Goal: Information Seeking & Learning: Compare options

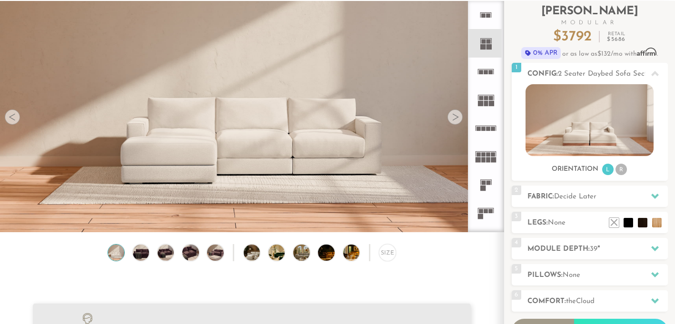
scroll to position [58, 0]
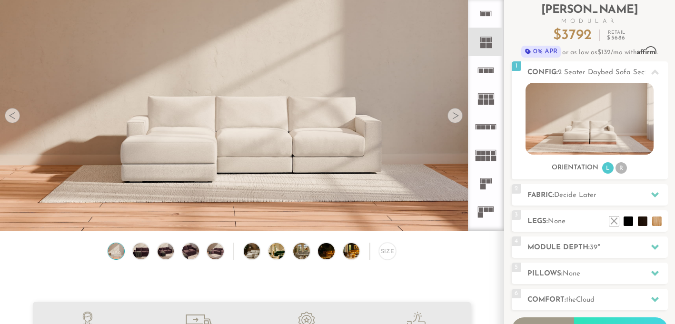
click at [454, 115] on div at bounding box center [454, 115] width 15 height 15
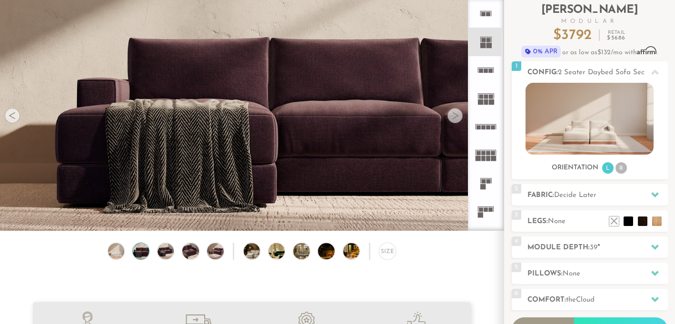
click at [455, 115] on div at bounding box center [454, 115] width 15 height 15
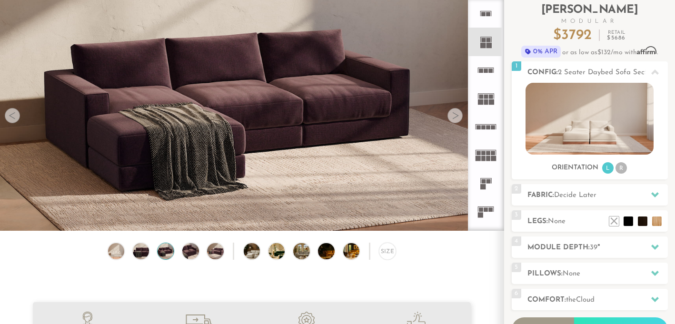
click at [455, 115] on div at bounding box center [454, 115] width 15 height 15
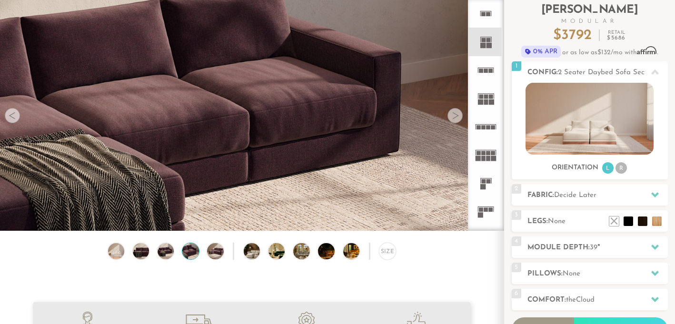
click at [456, 115] on div at bounding box center [454, 115] width 15 height 15
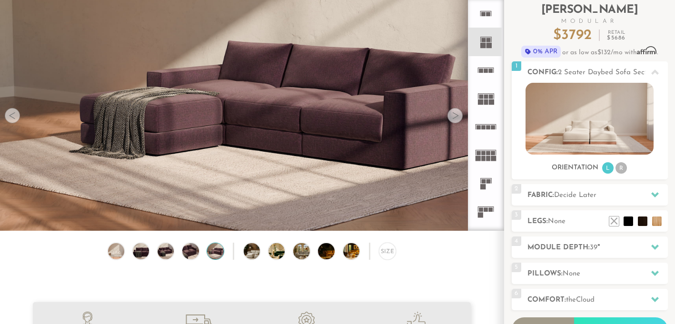
click at [456, 115] on div at bounding box center [454, 115] width 15 height 15
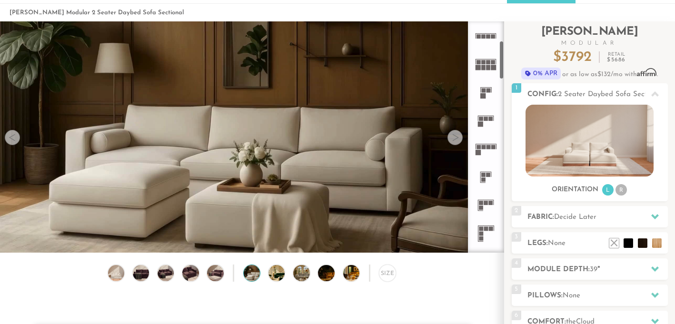
scroll to position [0, 0]
click at [488, 115] on rect at bounding box center [486, 115] width 16 height 0
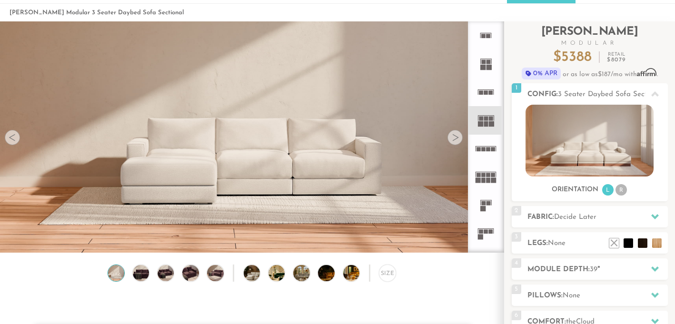
click at [491, 98] on icon at bounding box center [486, 92] width 28 height 28
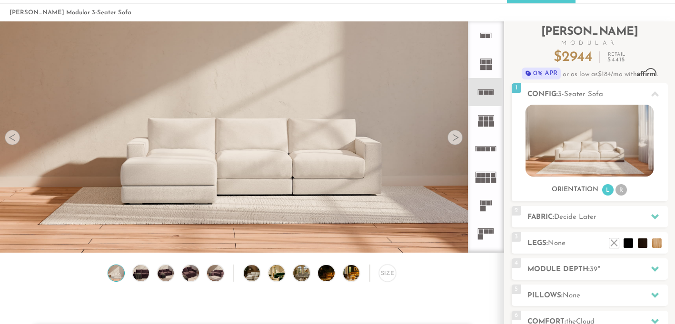
click at [490, 65] on rect at bounding box center [488, 67] width 5 height 5
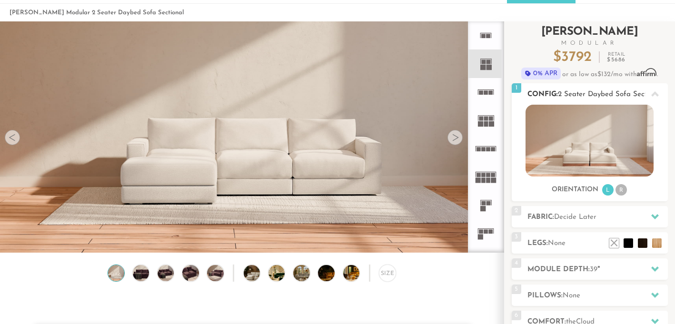
click at [591, 162] on img at bounding box center [589, 141] width 128 height 72
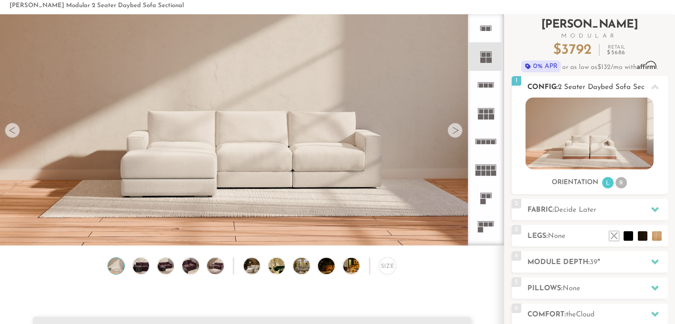
scroll to position [49, 0]
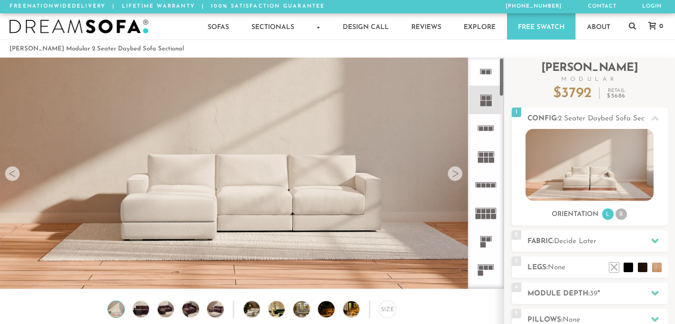
scroll to position [10424, 675]
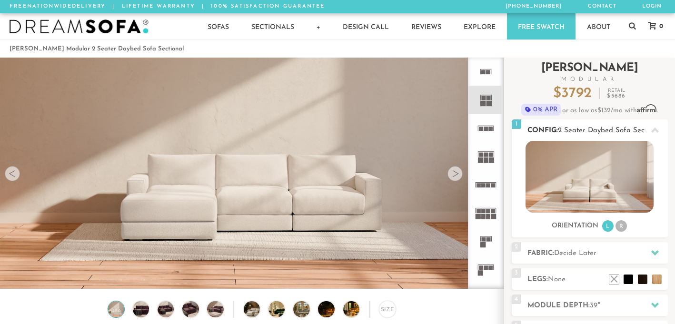
click at [620, 228] on li "R" at bounding box center [620, 225] width 11 height 11
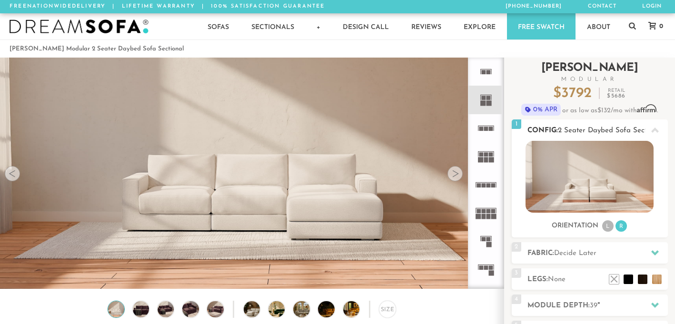
click at [607, 229] on li "L" at bounding box center [607, 225] width 11 height 11
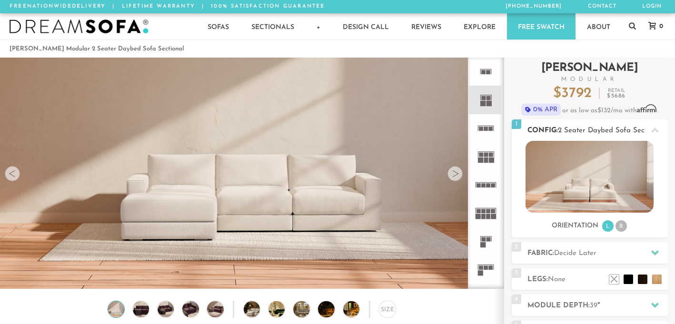
click at [620, 228] on li "R" at bounding box center [620, 225] width 11 height 11
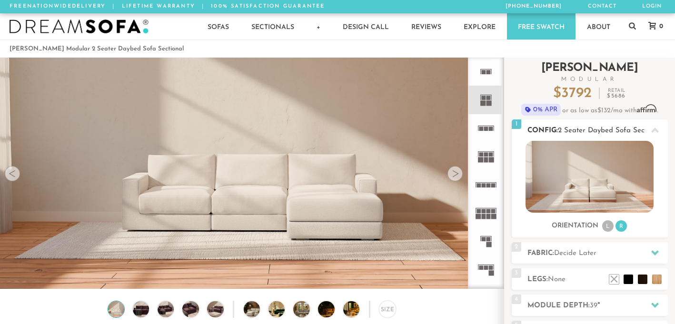
click at [607, 227] on li "L" at bounding box center [607, 225] width 11 height 11
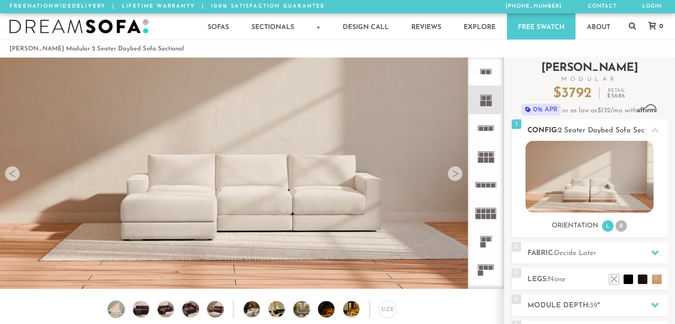
click at [654, 124] on div at bounding box center [655, 130] width 20 height 20
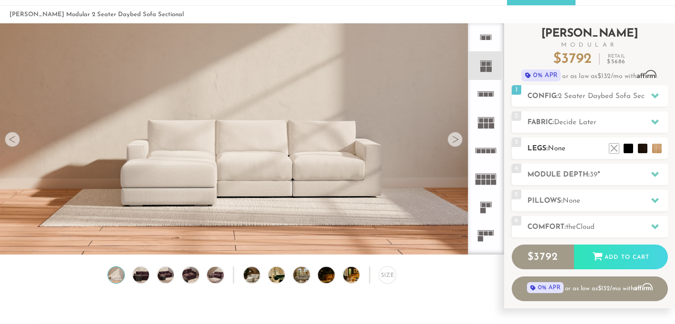
scroll to position [36, 0]
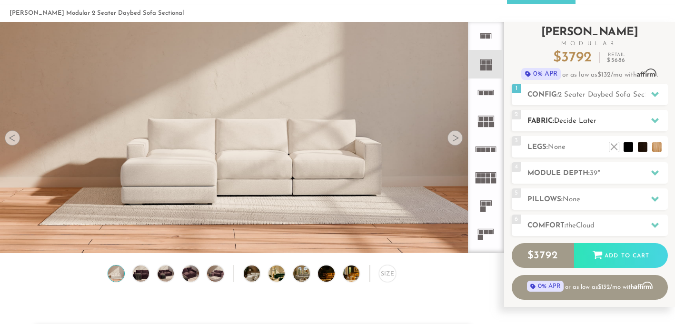
click at [585, 126] on div "2 Fabric: Decide Later" at bounding box center [589, 120] width 156 height 21
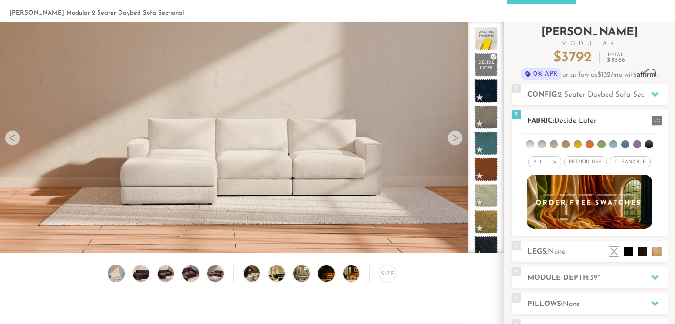
click at [547, 163] on div "All >" at bounding box center [544, 161] width 33 height 11
click at [547, 184] on li "Tier" at bounding box center [544, 187] width 33 height 13
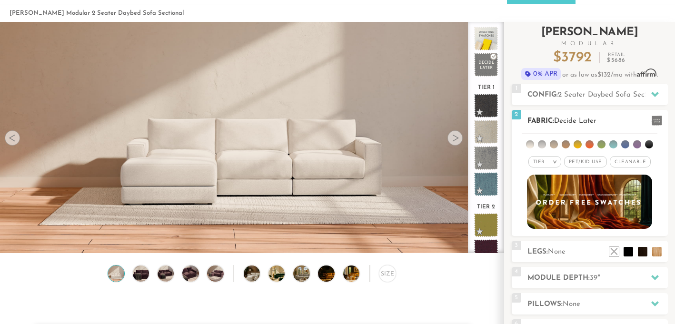
click at [545, 163] on div "Tier >" at bounding box center [544, 161] width 33 height 11
click at [541, 203] on li "Family" at bounding box center [544, 200] width 33 height 13
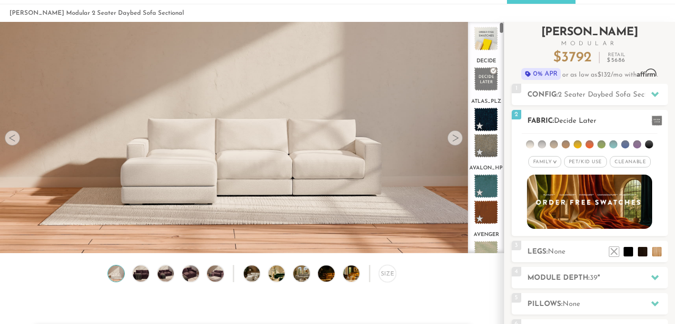
click at [542, 165] on div "Family >" at bounding box center [544, 161] width 33 height 11
click at [548, 229] on li "Durable" at bounding box center [544, 228] width 33 height 13
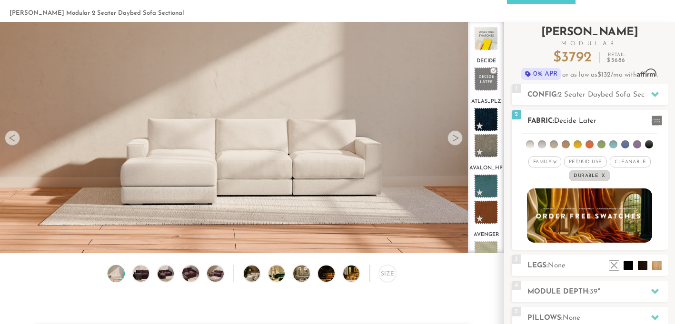
click at [546, 164] on em "Family" at bounding box center [542, 161] width 19 height 5
click at [545, 239] on li "Luxury" at bounding box center [544, 242] width 33 height 13
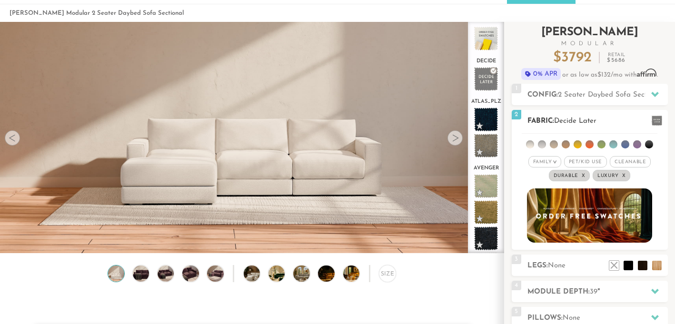
click at [545, 160] on em "Family" at bounding box center [542, 161] width 19 height 5
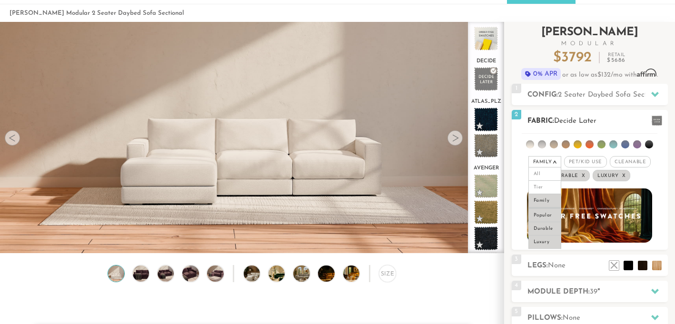
click at [541, 218] on li "Popular" at bounding box center [544, 214] width 33 height 15
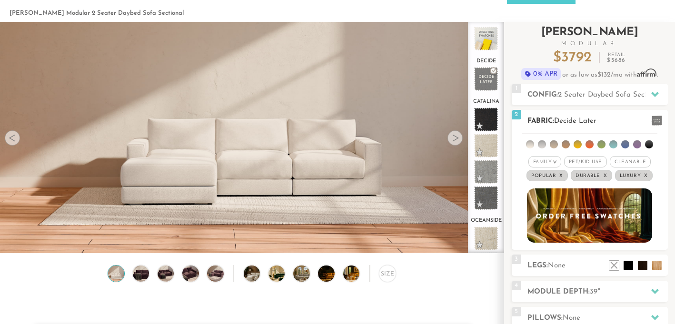
click at [566, 176] on span "Popular x" at bounding box center [546, 175] width 41 height 11
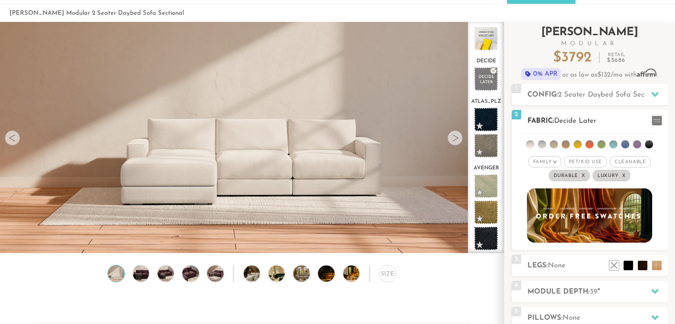
click at [587, 158] on span "Pet/Kid Use x" at bounding box center [585, 161] width 43 height 11
click at [633, 165] on span "Cleanable x" at bounding box center [633, 161] width 41 height 11
click at [541, 161] on em "Family" at bounding box center [535, 161] width 19 height 5
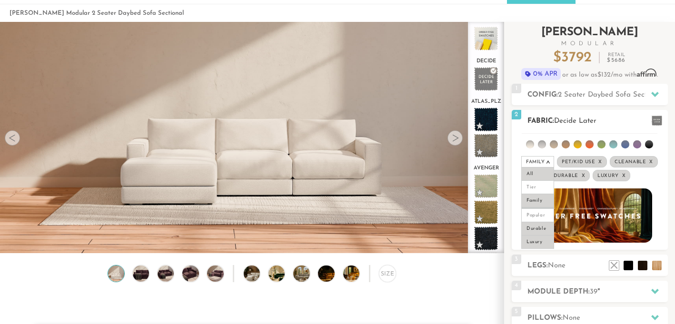
click at [545, 169] on li "All" at bounding box center [537, 173] width 33 height 13
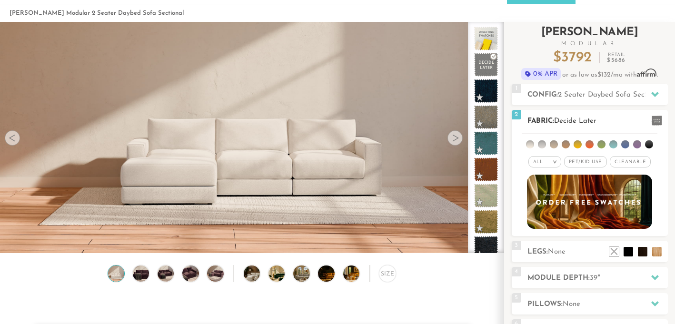
click at [588, 162] on span "Pet/Kid Use x" at bounding box center [585, 161] width 43 height 11
click at [630, 165] on span "Cleanable x" at bounding box center [633, 161] width 41 height 11
click at [542, 164] on div "All >" at bounding box center [537, 161] width 33 height 11
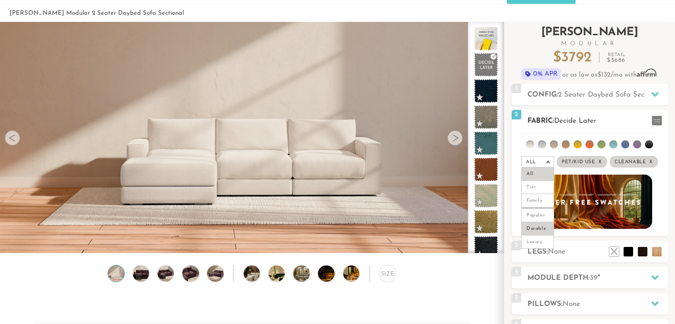
click at [541, 231] on li "Durable" at bounding box center [537, 228] width 33 height 13
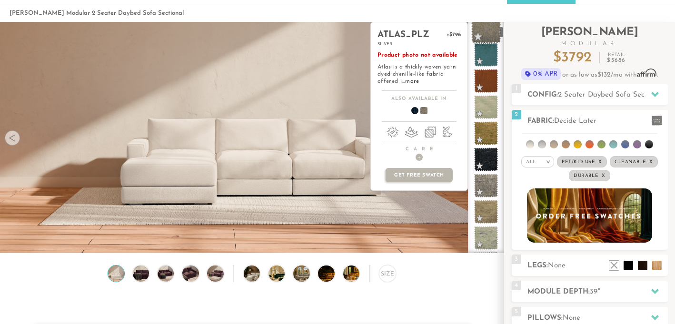
scroll to position [91, 0]
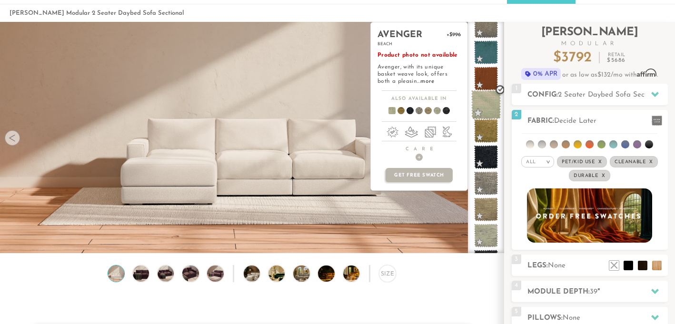
click at [488, 107] on span at bounding box center [486, 105] width 30 height 30
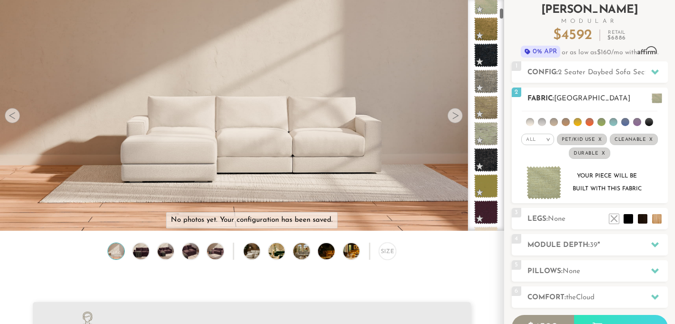
scroll to position [59, 0]
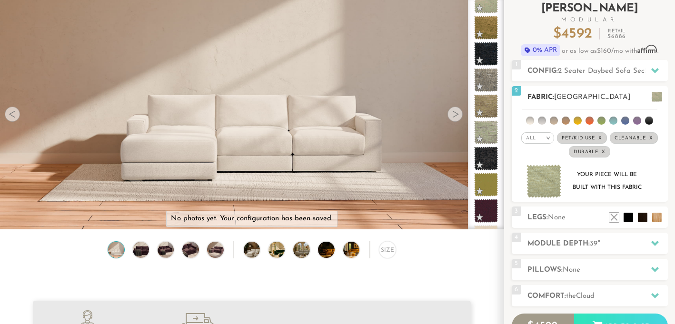
click at [611, 90] on div "2 Fabric: Avenger Beach" at bounding box center [589, 96] width 156 height 21
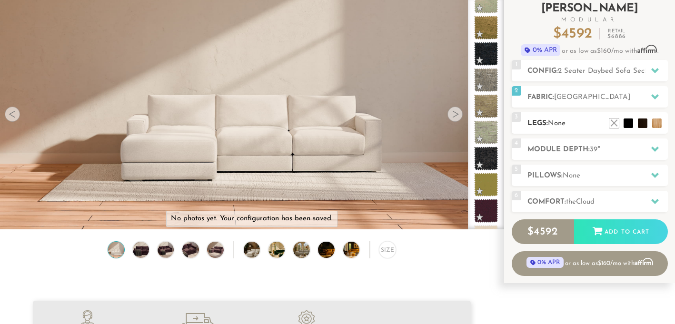
click at [577, 125] on h2 "Legs: None" at bounding box center [597, 123] width 140 height 11
click at [638, 121] on li at bounding box center [628, 109] width 38 height 38
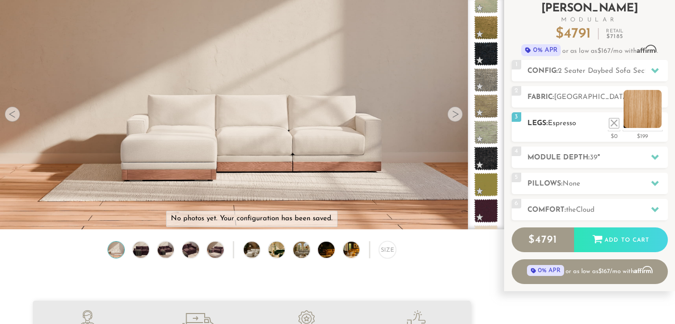
click at [656, 125] on li at bounding box center [642, 109] width 38 height 38
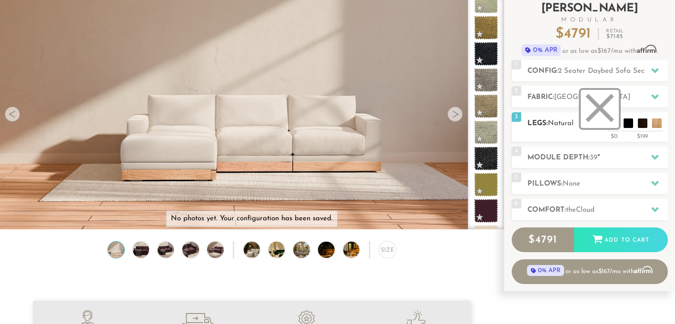
click at [615, 124] on li at bounding box center [599, 109] width 38 height 38
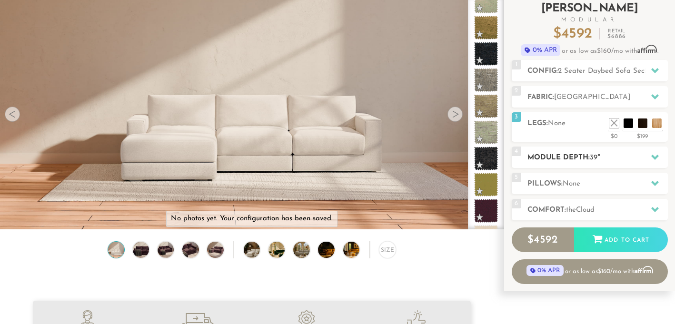
click at [564, 156] on h2 "Module Depth: 39 "" at bounding box center [597, 157] width 140 height 11
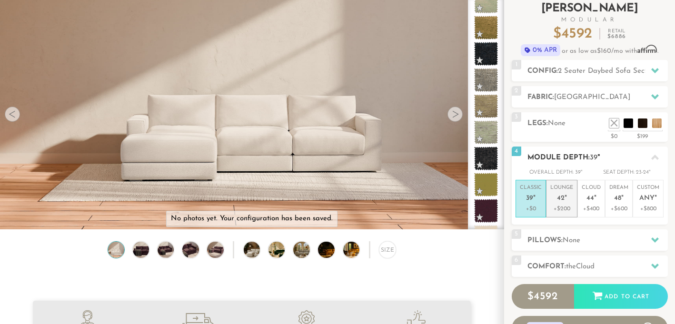
click at [565, 197] on em """ at bounding box center [565, 199] width 2 height 8
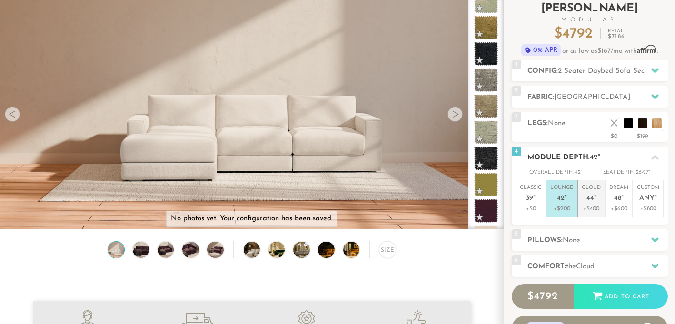
click at [587, 208] on p "+$400" at bounding box center [590, 209] width 19 height 9
click at [607, 153] on h2 "Module Depth: 44 "" at bounding box center [597, 157] width 140 height 11
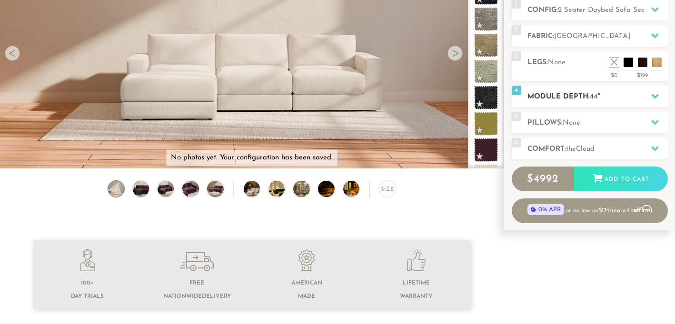
scroll to position [133, 0]
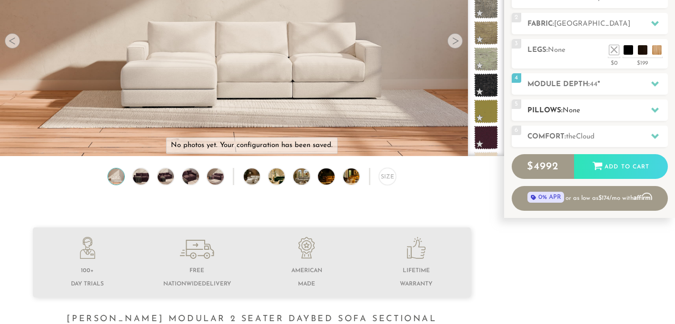
click at [582, 102] on div "5 Pillows: None" at bounding box center [589, 109] width 156 height 21
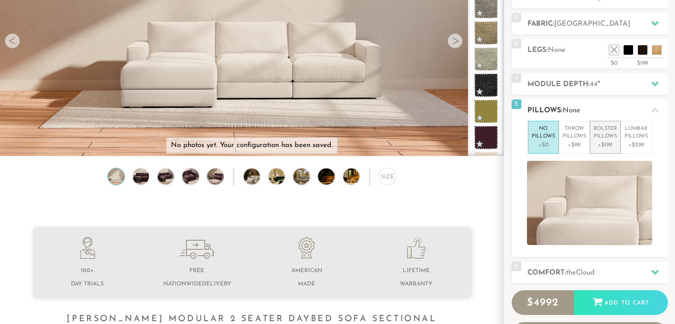
click at [601, 147] on p "+$199" at bounding box center [604, 145] width 23 height 9
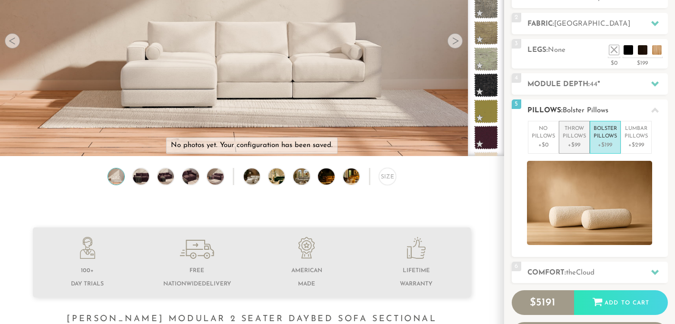
click at [576, 141] on p "+$99" at bounding box center [573, 145] width 23 height 9
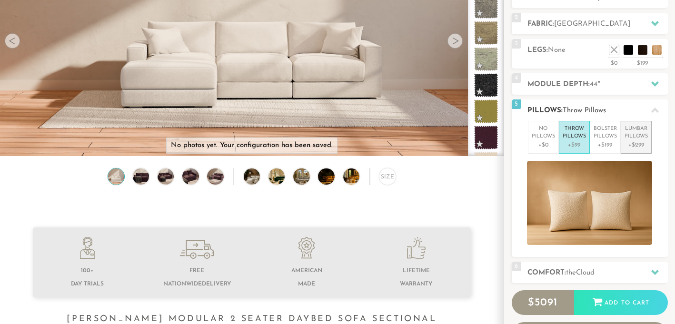
click at [632, 139] on p "Lumbar Pillows" at bounding box center [635, 133] width 23 height 16
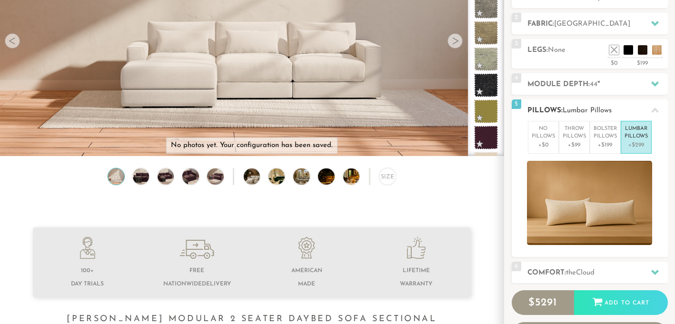
click at [589, 111] on span "Lumbar Pillows" at bounding box center [586, 110] width 49 height 7
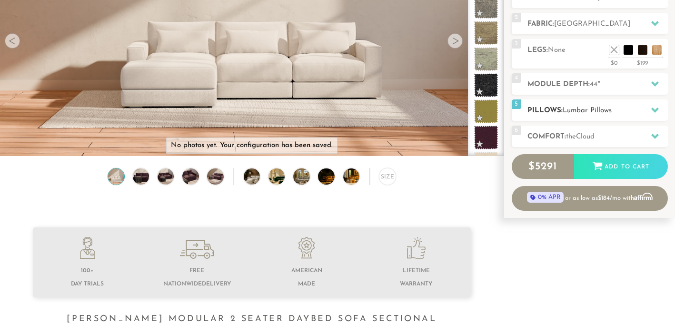
click at [589, 111] on span "Lumbar Pillows" at bounding box center [586, 110] width 49 height 7
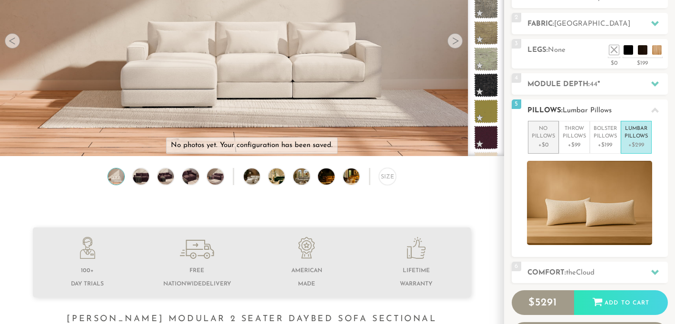
click at [547, 142] on p "+$0" at bounding box center [542, 145] width 23 height 9
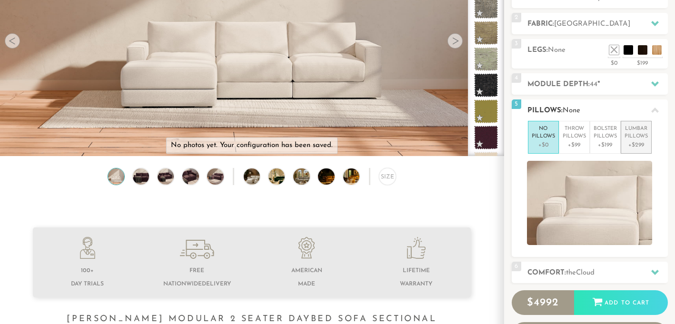
click at [651, 142] on li "Lumbar Pillows +$299" at bounding box center [635, 137] width 31 height 33
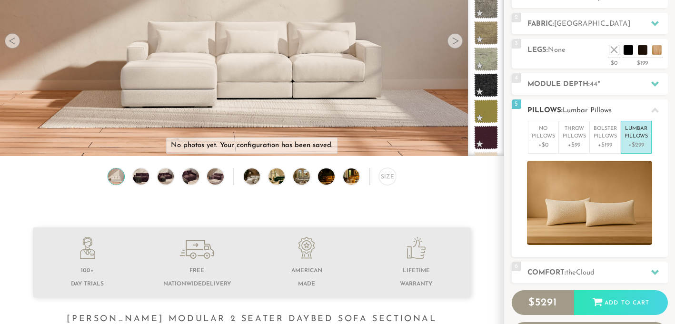
click at [589, 107] on span "Lumbar Pillows" at bounding box center [586, 110] width 49 height 7
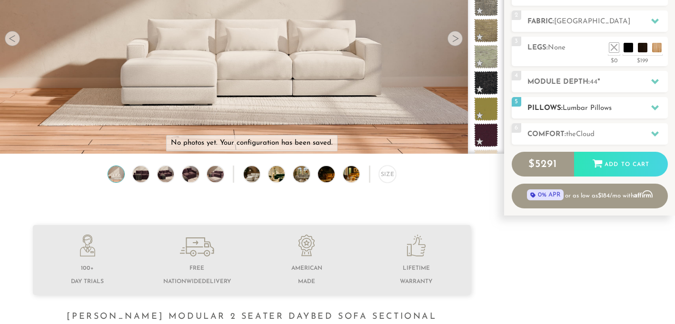
scroll to position [138, 0]
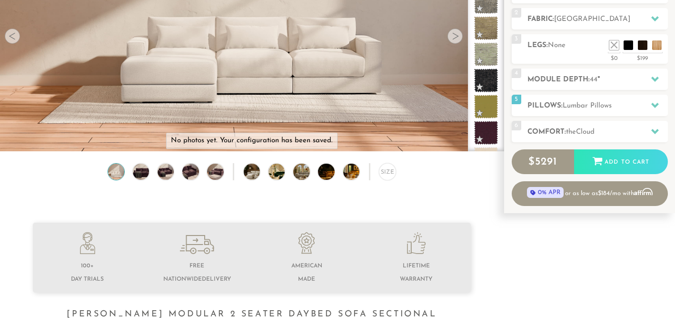
click at [579, 116] on div "Introducing Landon Modular $ 5291 Retail $ 7935 $ 5291 Retail $ 7935 0% APR or …" at bounding box center [589, 63] width 156 height 286
click at [581, 128] on span "Cloud" at bounding box center [585, 131] width 19 height 7
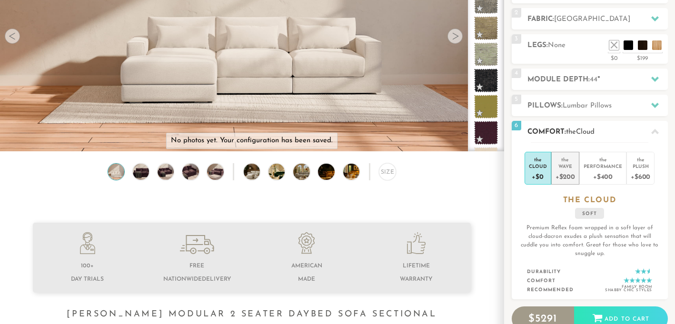
click at [575, 158] on li "the Wave +$200" at bounding box center [565, 168] width 28 height 33
click at [584, 144] on div "the Cloud +$0 the Wave +$200 the Performance +$400 the Plush +$600 the WAVE med…" at bounding box center [589, 220] width 156 height 157
click at [585, 135] on h2 "Comfort: the Wave" at bounding box center [597, 132] width 140 height 11
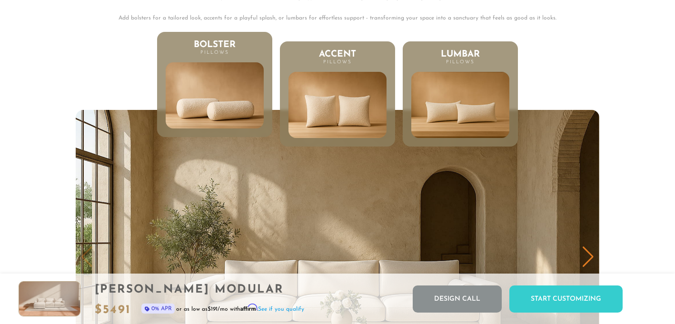
scroll to position [4524, 0]
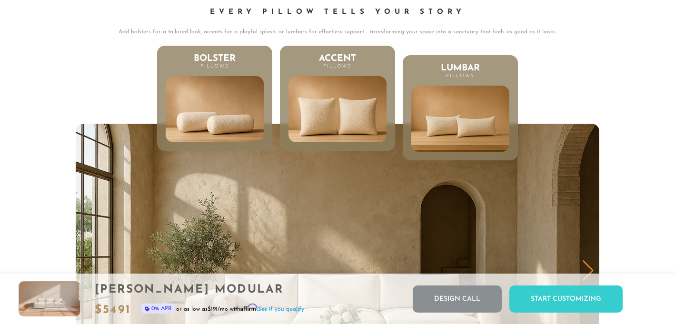
click at [309, 72] on li "Accent Pillows" at bounding box center [337, 98] width 115 height 105
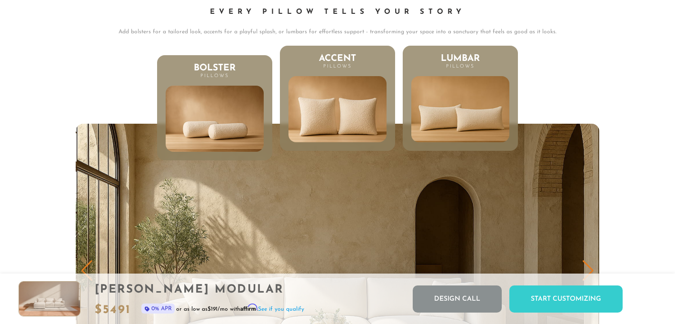
click at [455, 82] on img at bounding box center [460, 109] width 118 height 79
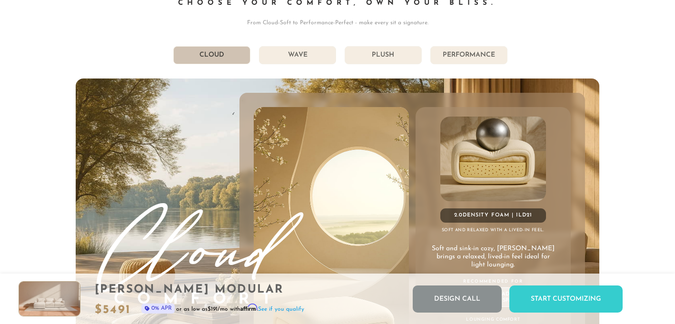
scroll to position [5033, 0]
click at [312, 57] on li "Wave" at bounding box center [297, 55] width 77 height 18
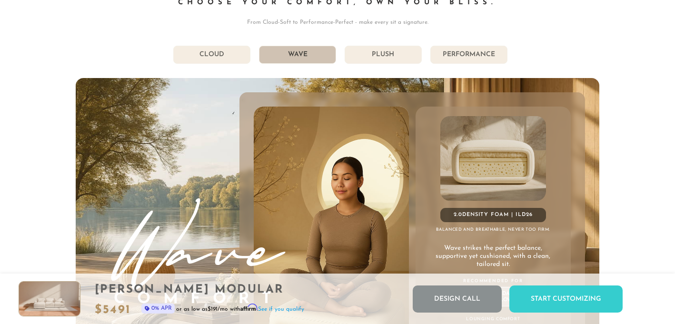
click at [223, 37] on div "Get Comfortable: DreamComfort Choose Your Comfort, Own Your Bliss. From Cloud-S…" at bounding box center [337, 190] width 523 height 448
click at [224, 55] on li "Cloud" at bounding box center [211, 55] width 77 height 18
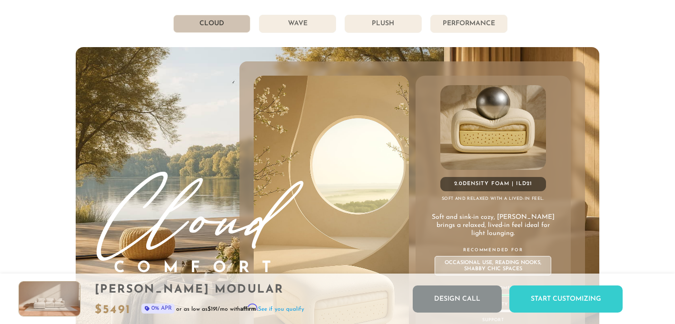
scroll to position [5062, 0]
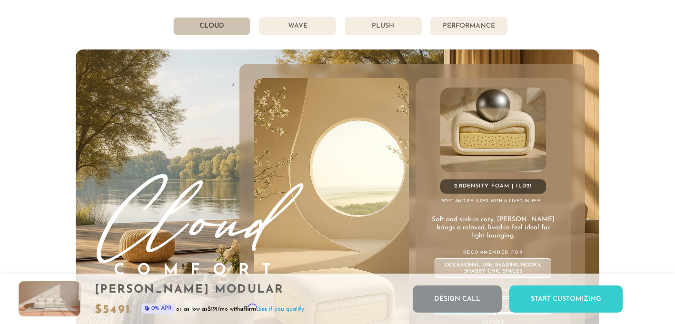
click at [321, 32] on li "Wave" at bounding box center [297, 26] width 77 height 18
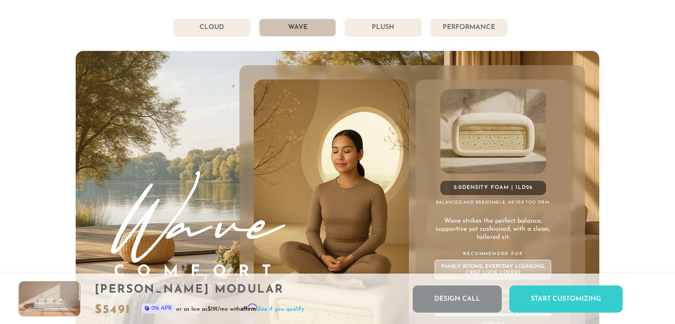
scroll to position [5054, 0]
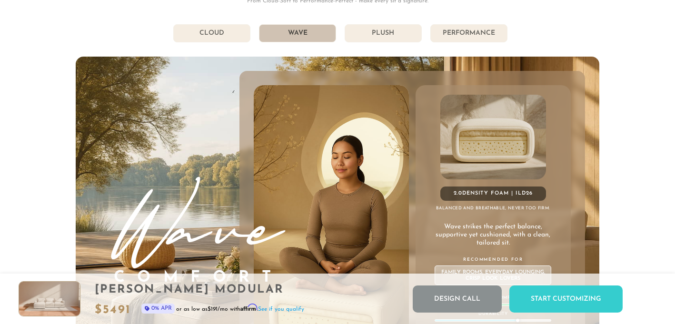
click at [377, 32] on li "Plush" at bounding box center [382, 33] width 77 height 18
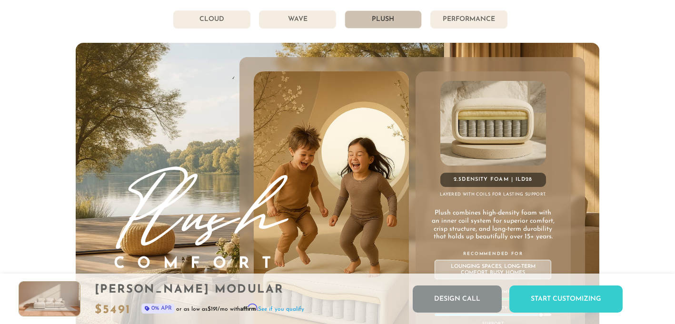
scroll to position [5064, 0]
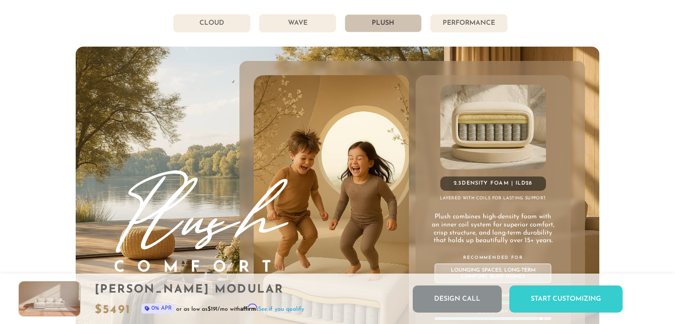
click at [458, 26] on li "Performance" at bounding box center [468, 23] width 77 height 18
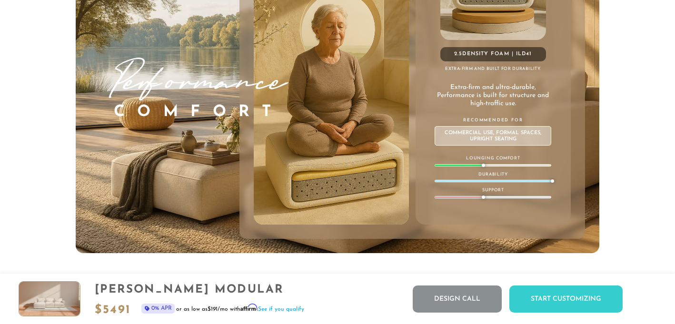
scroll to position [5199, 0]
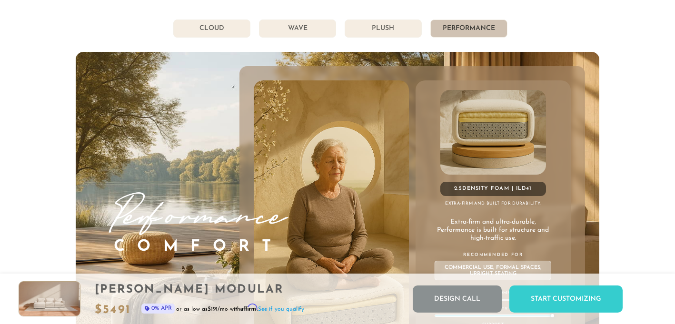
click at [397, 20] on li "Plush" at bounding box center [382, 29] width 77 height 18
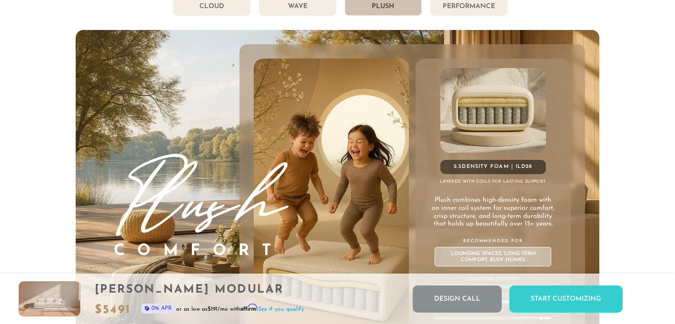
scroll to position [5074, 0]
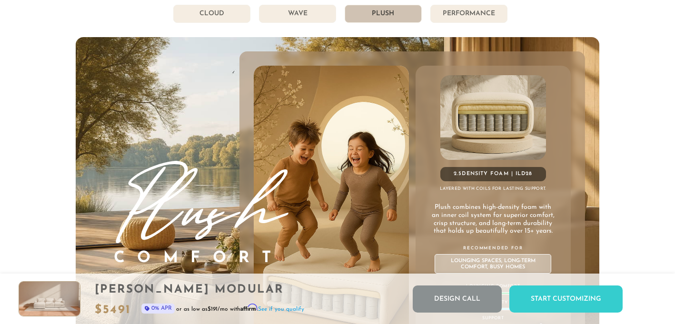
click at [327, 13] on li "Wave" at bounding box center [297, 14] width 77 height 18
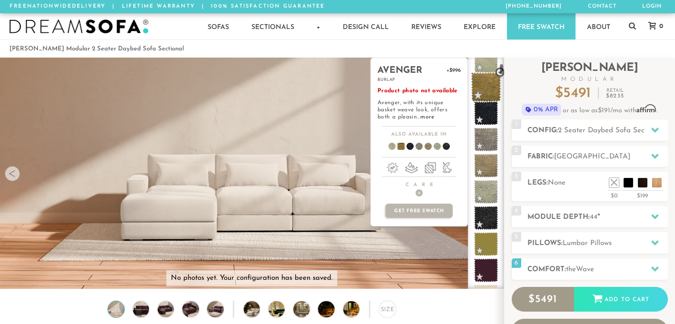
scroll to position [0, 0]
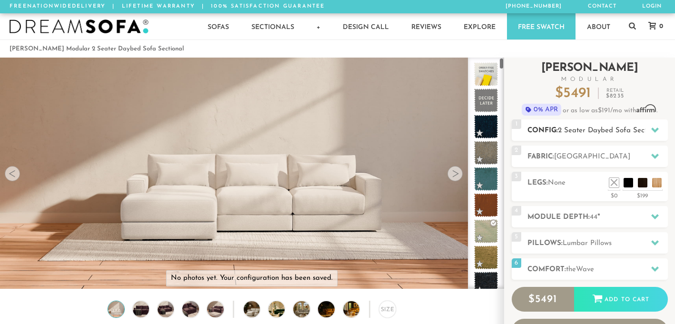
click at [596, 137] on div "1 Config: 2 Seater Daybed Sofa Sectional L" at bounding box center [589, 129] width 156 height 21
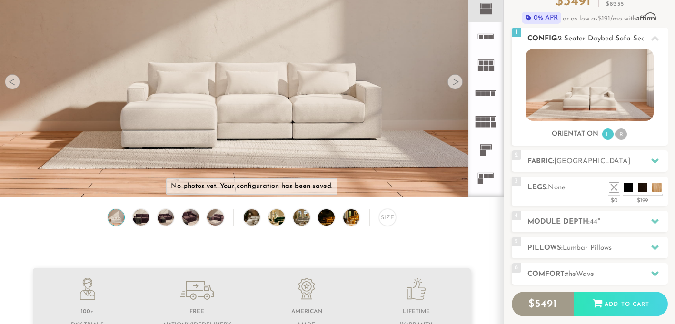
scroll to position [88, 0]
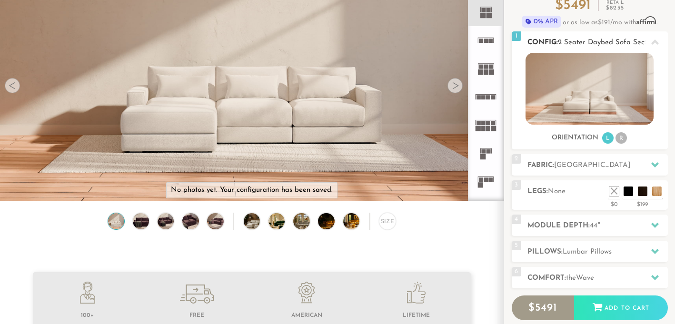
click at [606, 34] on div "1 Config: 2 Seater Daybed Sofa Sectional L" at bounding box center [589, 41] width 156 height 21
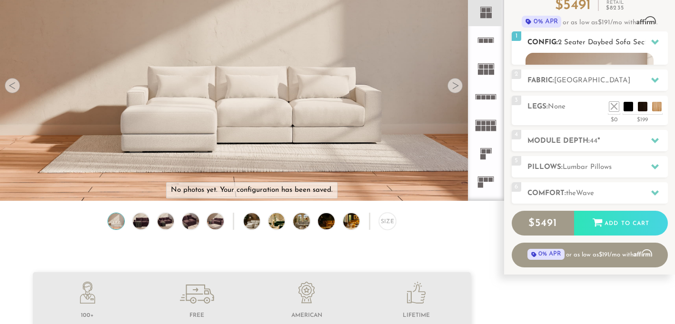
click at [563, 39] on span "2 Seater Daybed Sofa Sectional" at bounding box center [610, 42] width 105 height 7
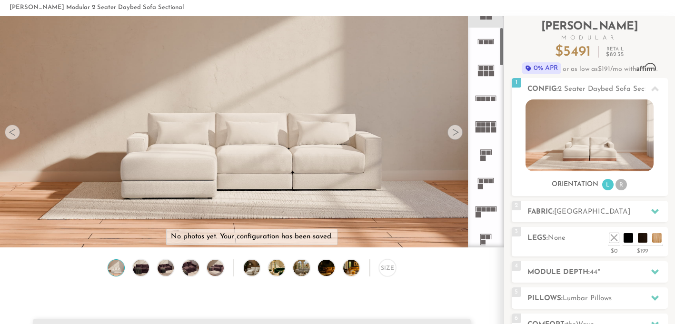
scroll to position [69, 0]
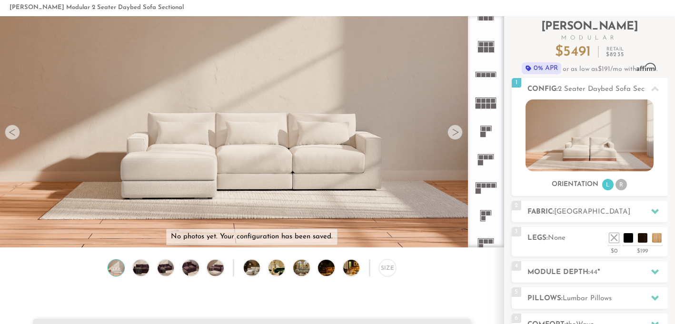
click at [490, 160] on icon at bounding box center [486, 159] width 28 height 28
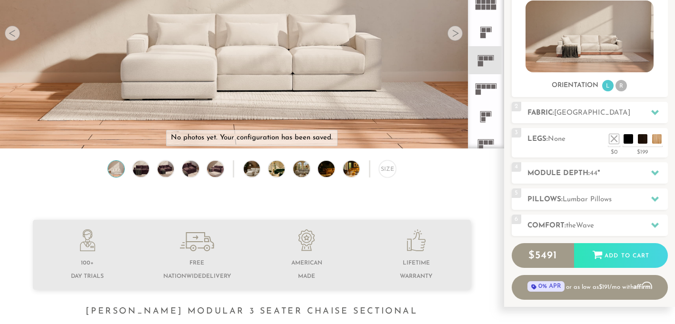
scroll to position [142, 0]
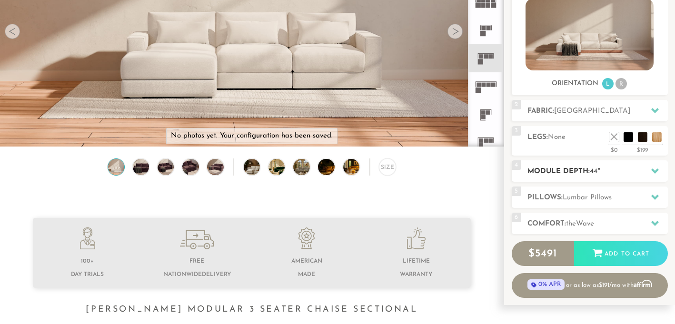
click at [571, 170] on h2 "Module Depth: 44 "" at bounding box center [597, 171] width 140 height 11
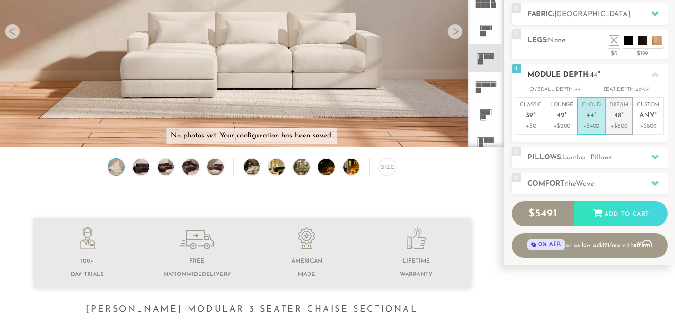
click at [618, 121] on p "Dream 48 "" at bounding box center [618, 111] width 19 height 20
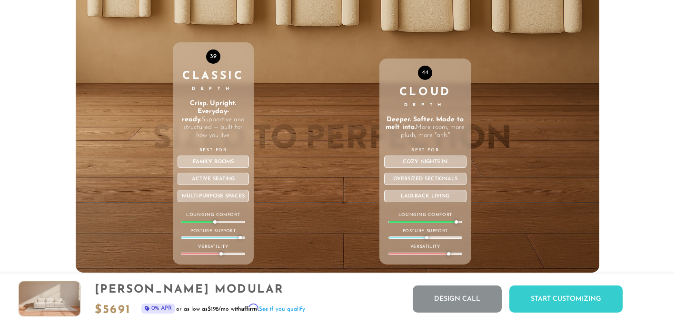
scroll to position [3262, 0]
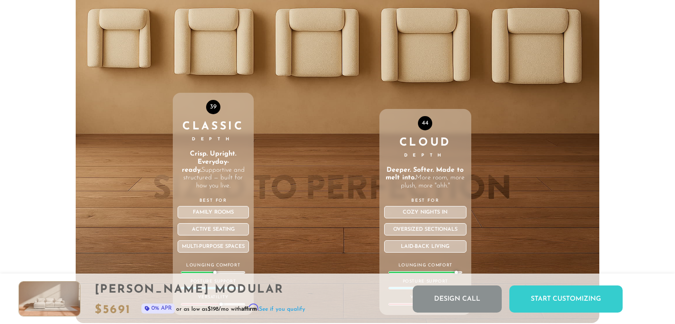
click at [428, 59] on div "44 Cloud Depth Deeper. Softer. Made to melt into. More room, more plush, more "…" at bounding box center [425, 121] width 92 height 404
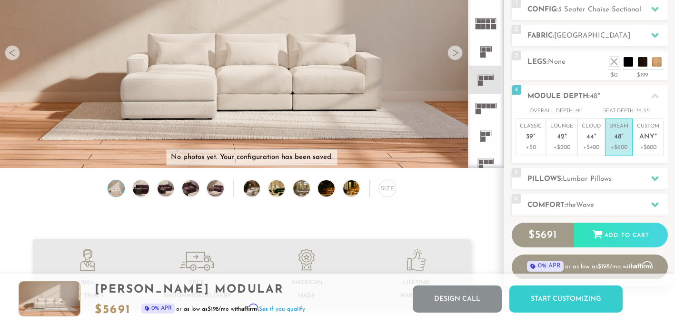
scroll to position [129, 0]
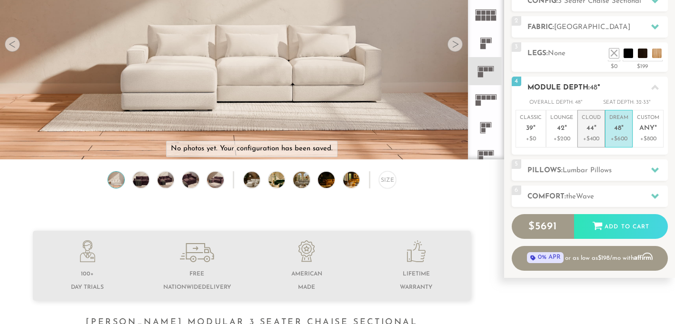
click at [589, 127] on span "44" at bounding box center [590, 129] width 8 height 8
click at [606, 89] on h2 "Module Depth: 44 "" at bounding box center [597, 87] width 140 height 11
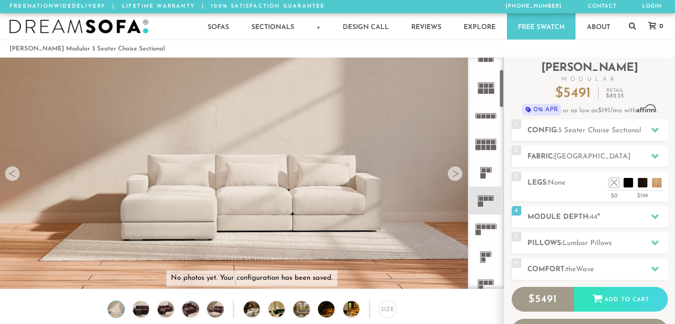
scroll to position [139, 0]
